Goal: Navigation & Orientation: Understand site structure

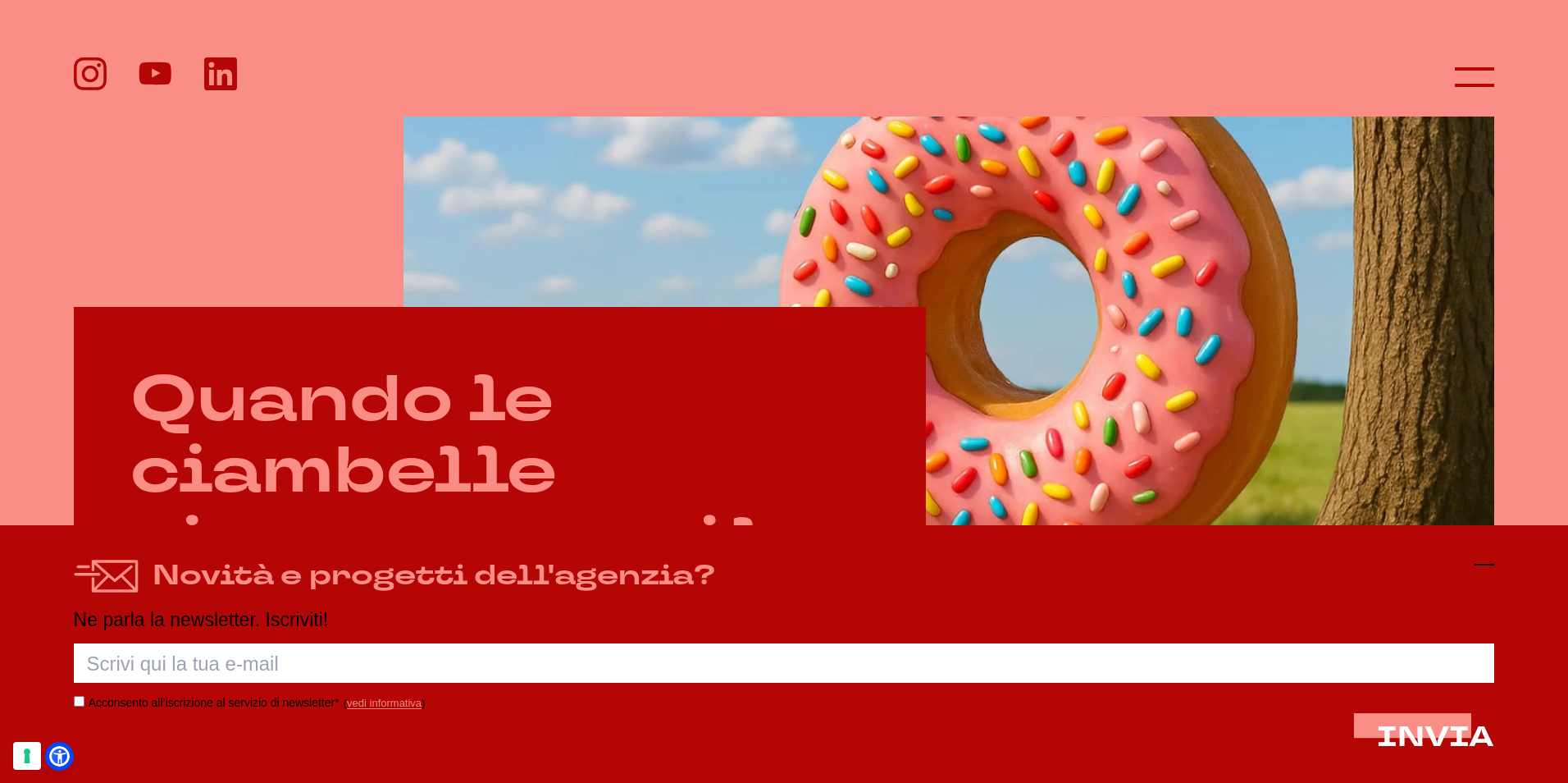
click at [1487, 572] on icon at bounding box center [1485, 565] width 20 height 20
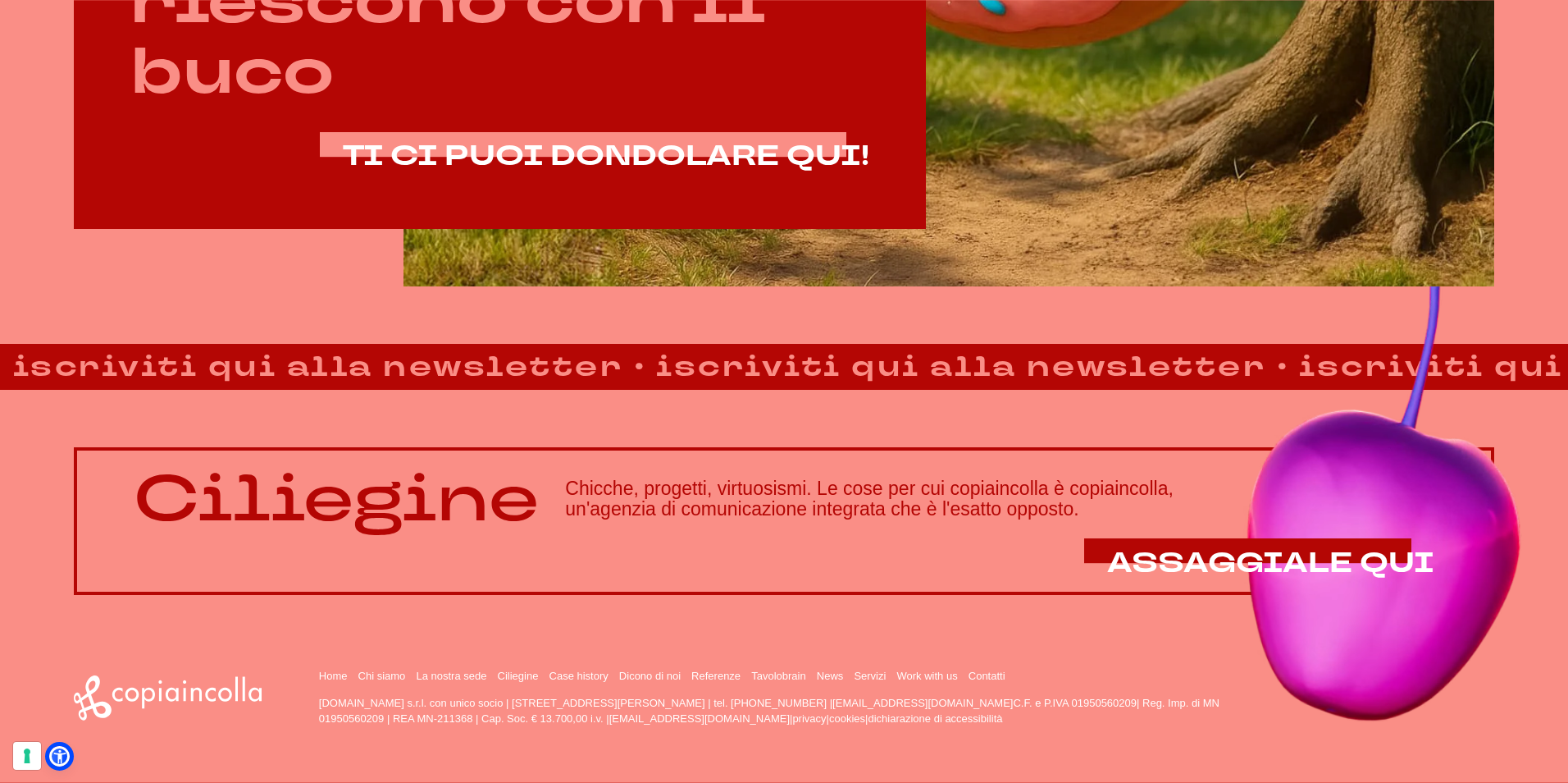
scroll to position [1362, 0]
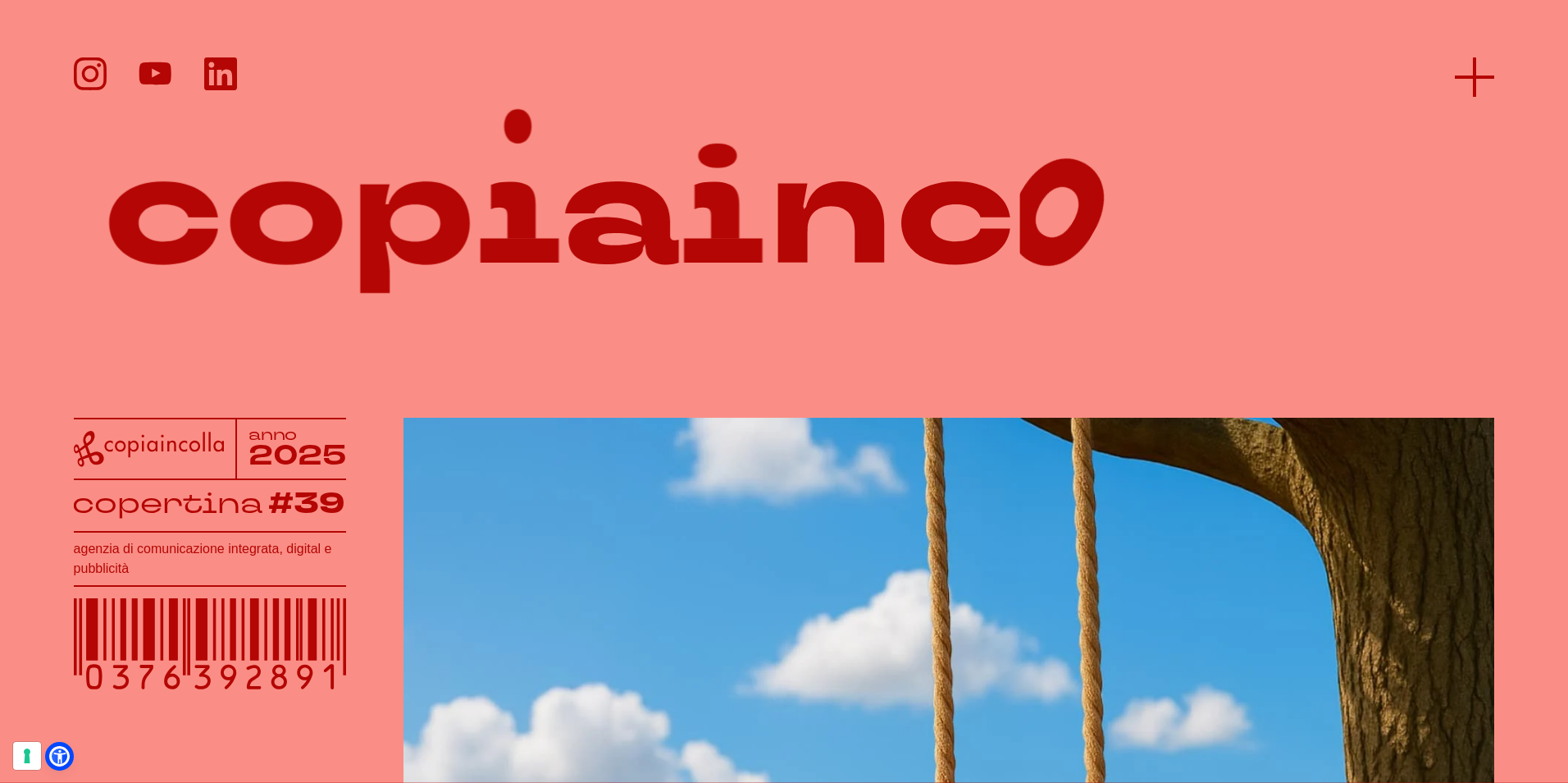
click at [1480, 61] on icon at bounding box center [1475, 77] width 40 height 40
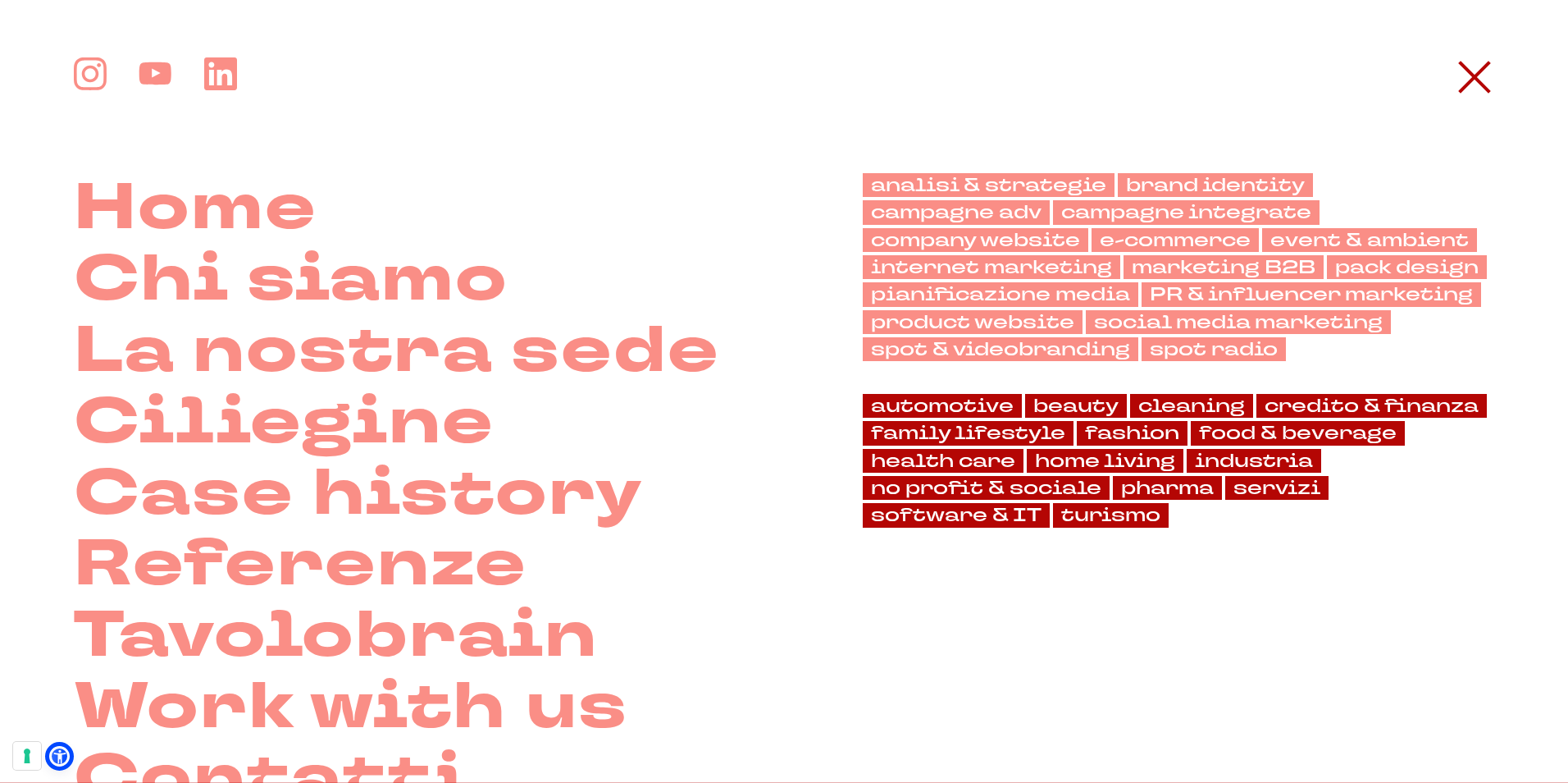
scroll to position [0, 0]
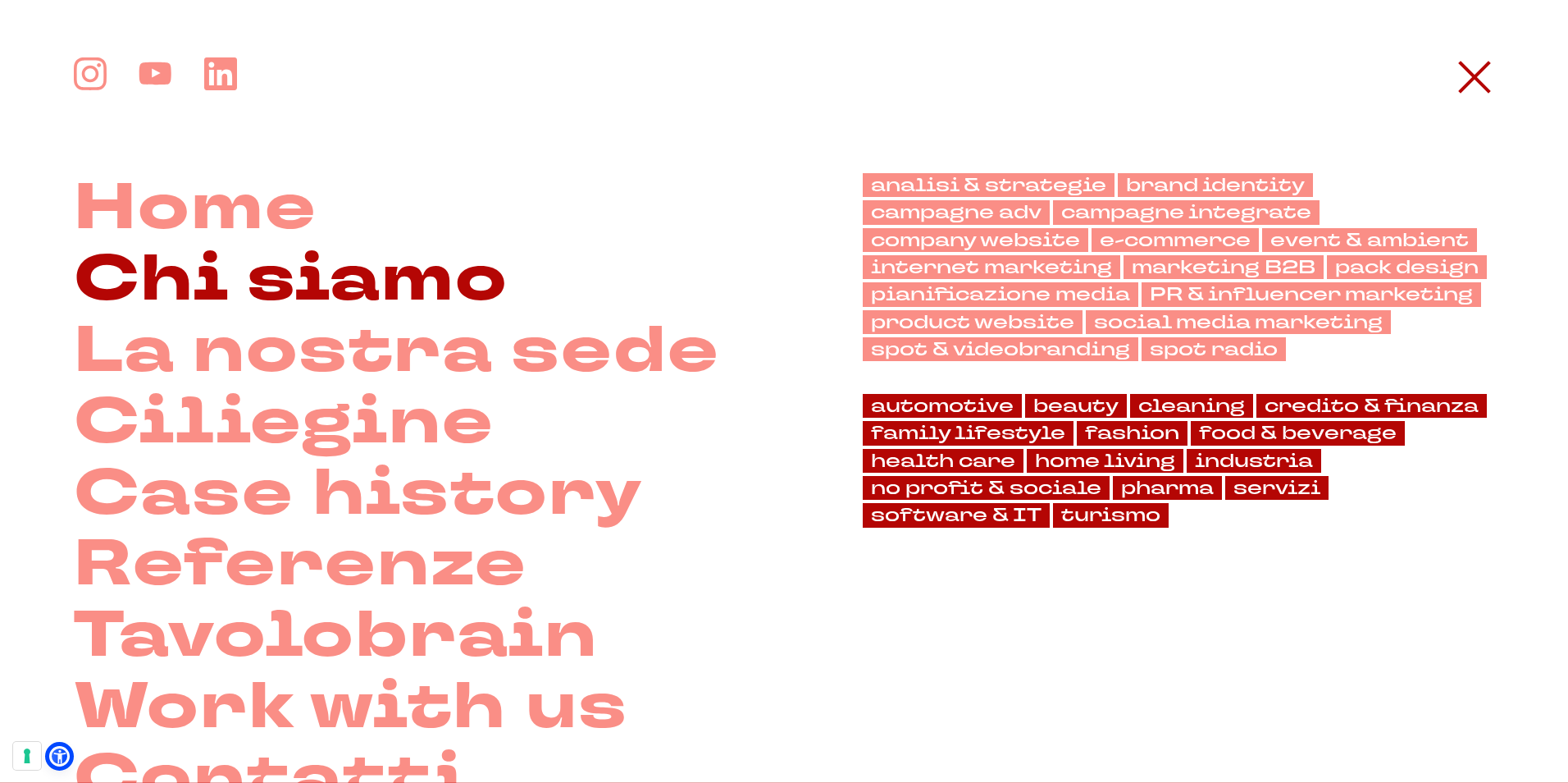
click at [441, 284] on link "Chi siamo" at bounding box center [291, 280] width 436 height 71
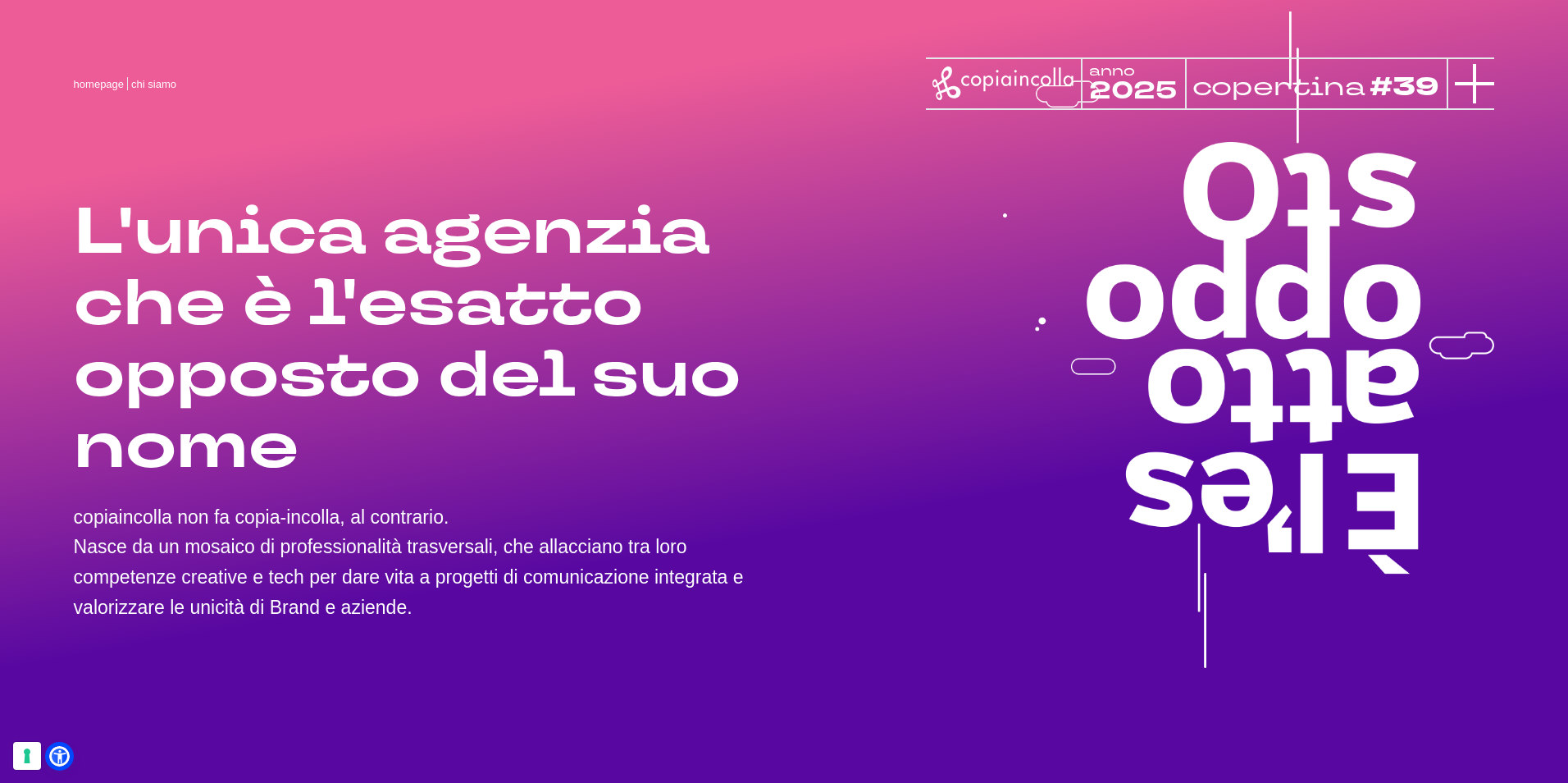
click at [1466, 67] on icon at bounding box center [1475, 84] width 40 height 40
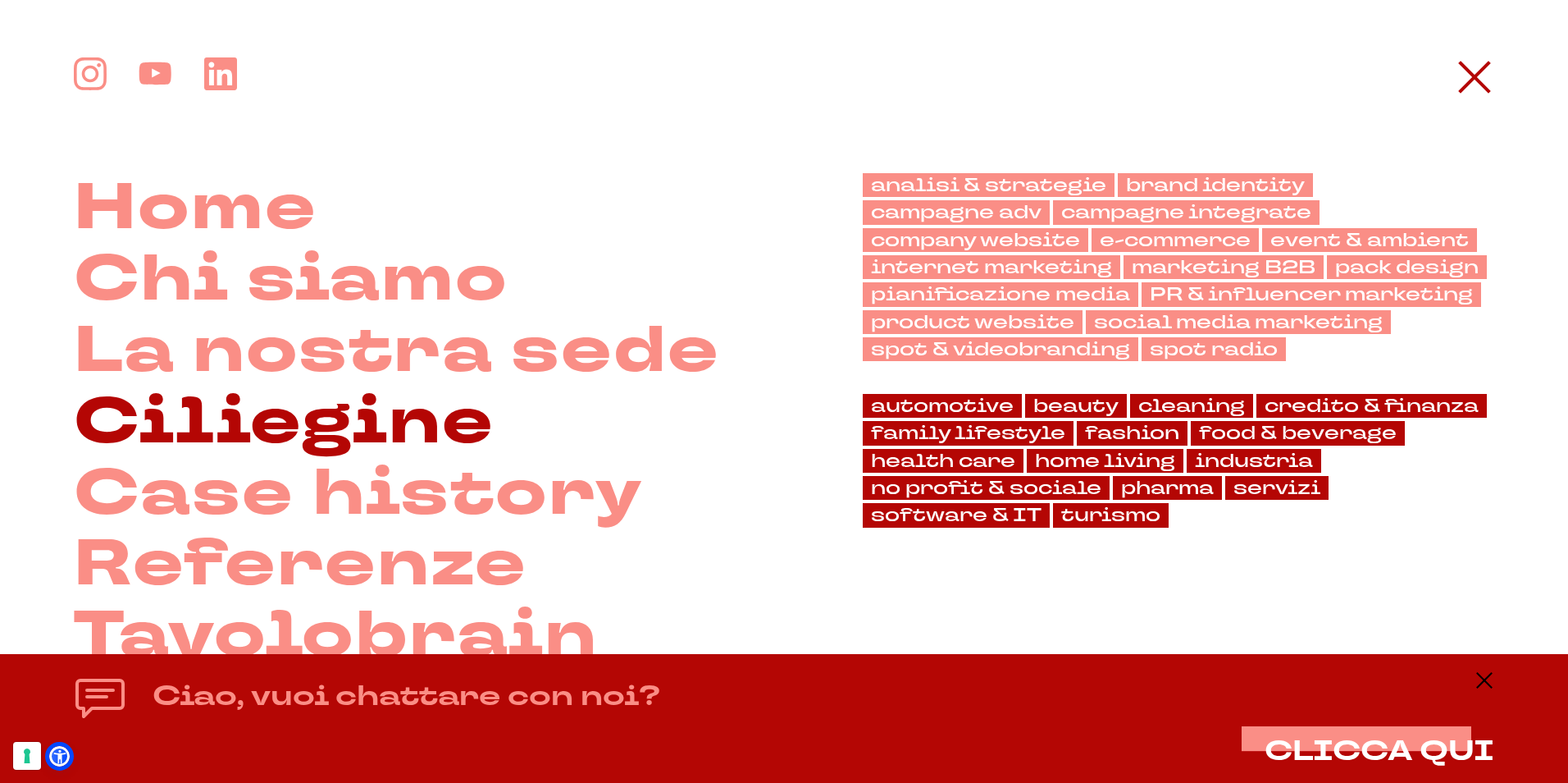
click at [325, 441] on link "Ciliegine" at bounding box center [284, 423] width 422 height 71
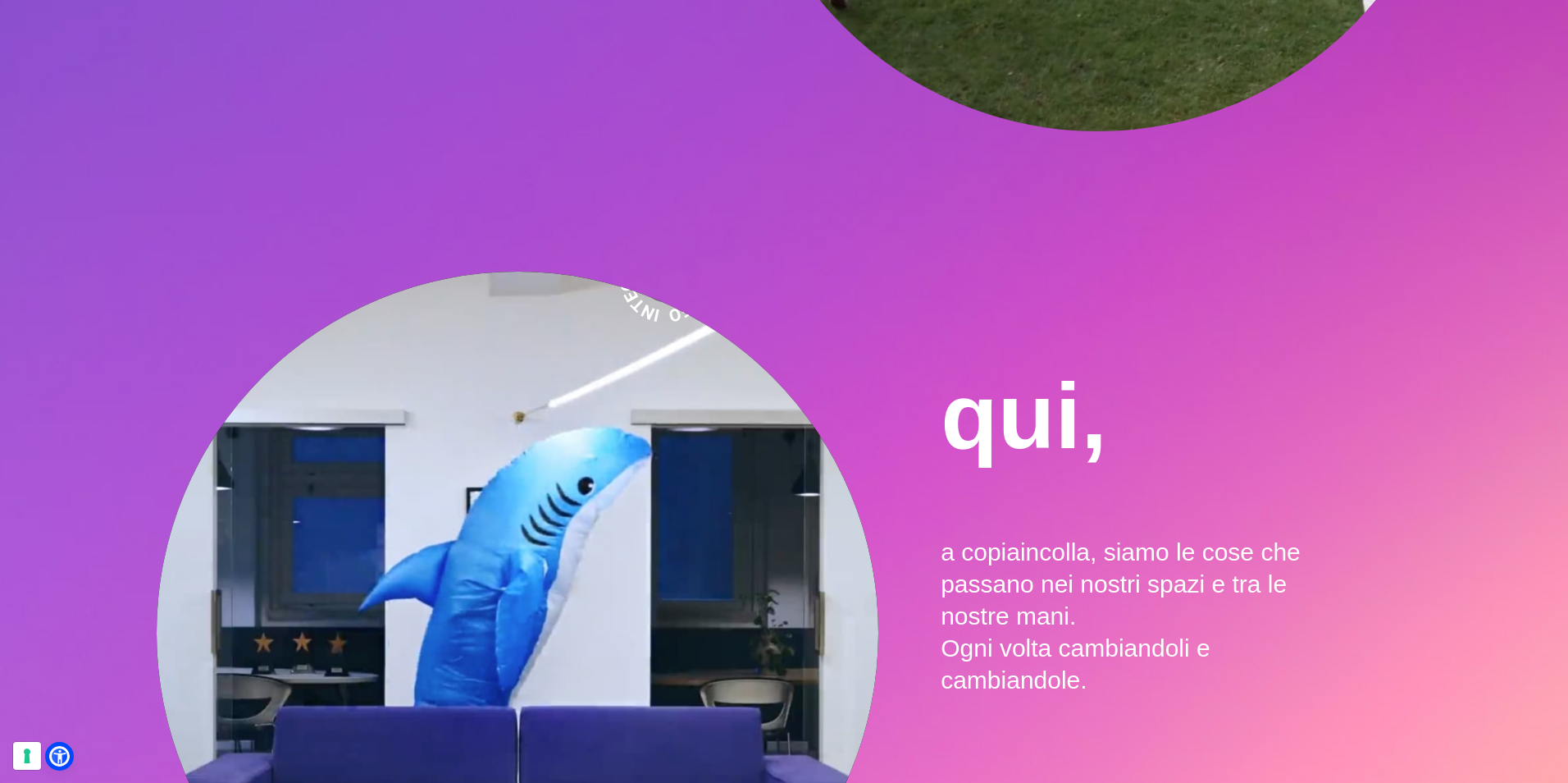
scroll to position [4431, 0]
